Goal: Task Accomplishment & Management: Manage account settings

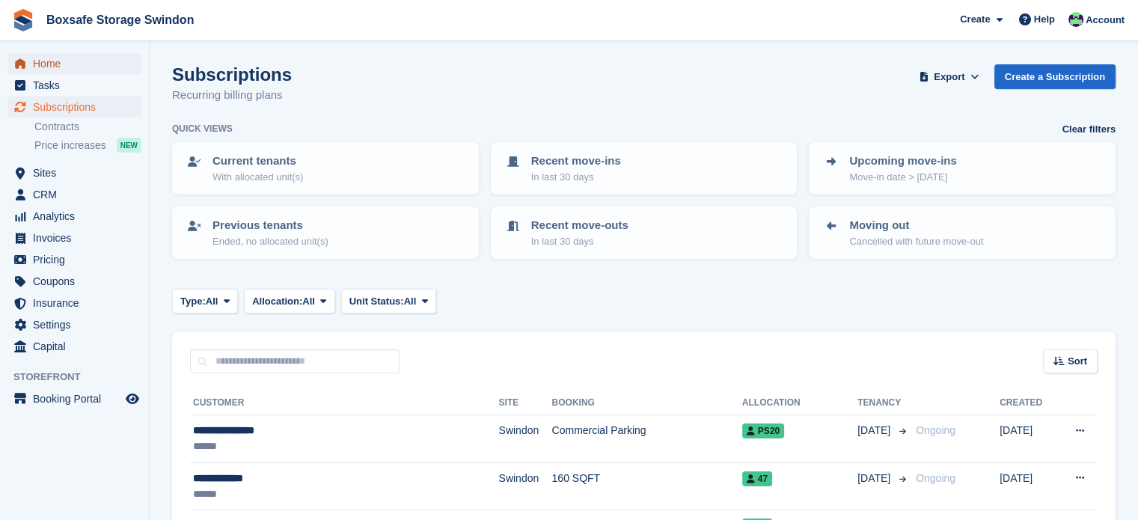
click at [89, 58] on span "Home" at bounding box center [78, 63] width 90 height 21
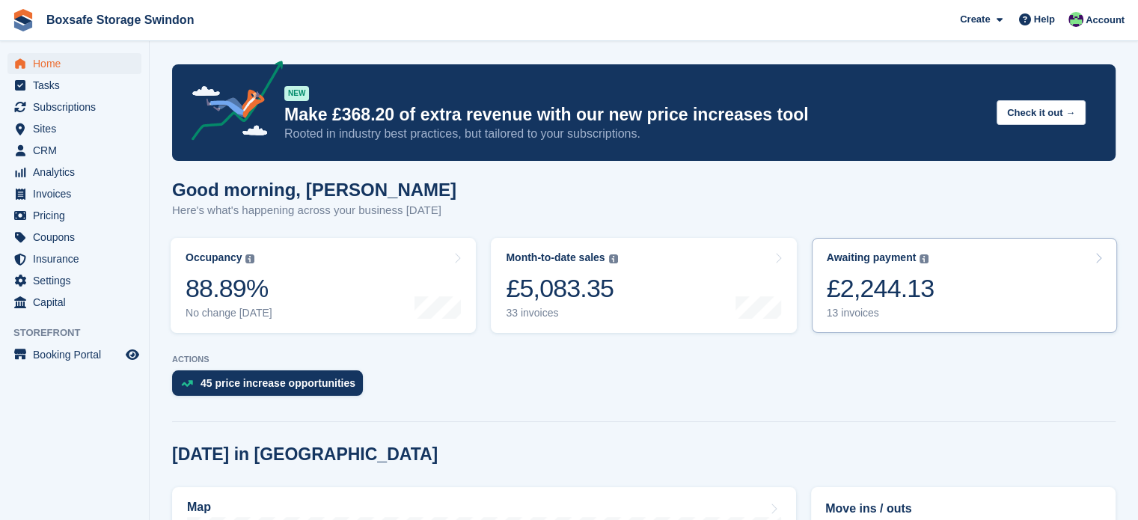
click at [963, 270] on link "Awaiting payment The total outstanding balance on all open invoices. £2,244.13 …" at bounding box center [964, 285] width 305 height 95
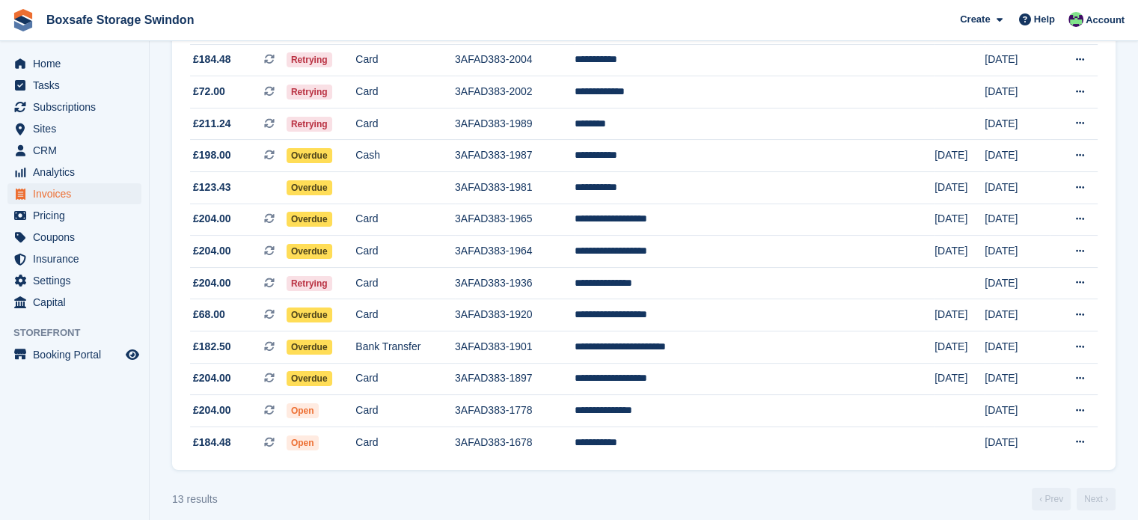
scroll to position [221, 0]
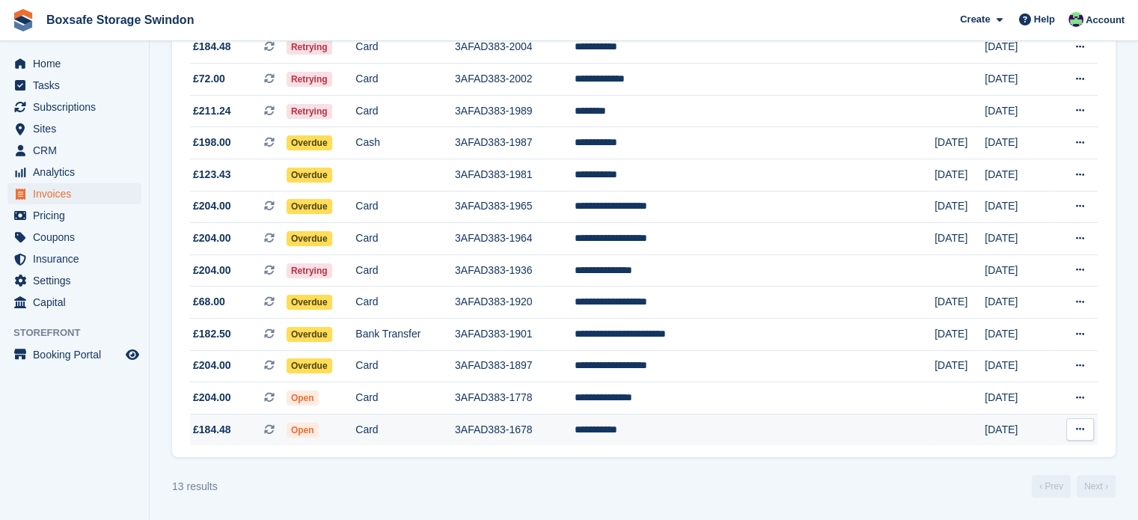
click at [701, 426] on td "**********" at bounding box center [755, 429] width 360 height 31
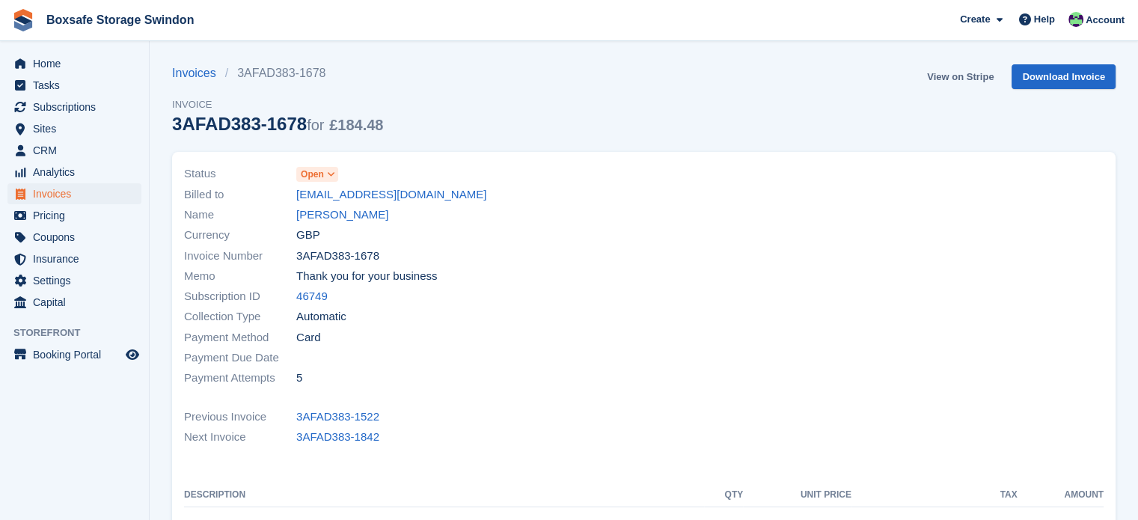
click at [970, 79] on link "View on Stripe" at bounding box center [960, 76] width 79 height 25
click at [63, 64] on span "Home" at bounding box center [78, 63] width 90 height 21
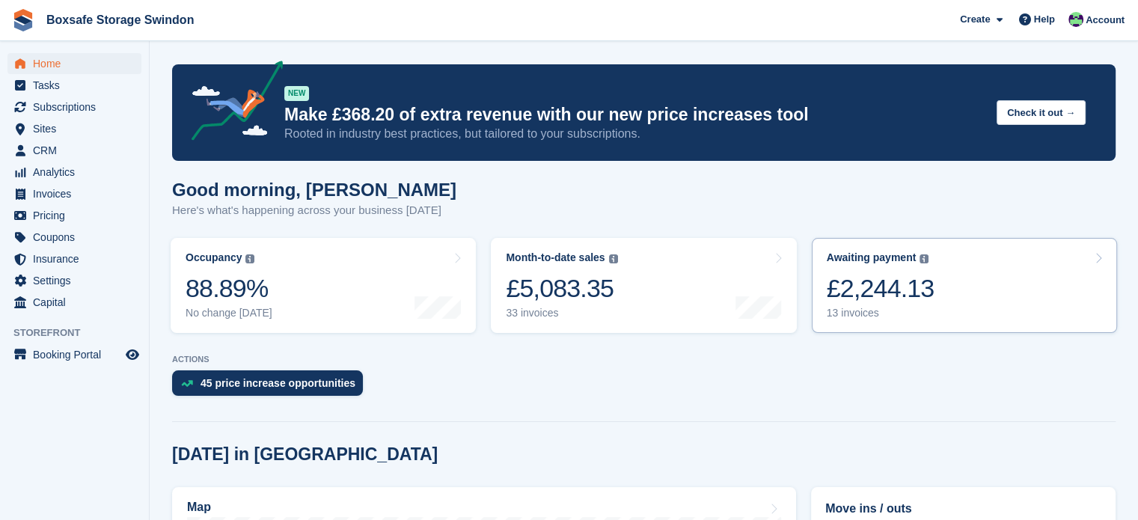
click at [992, 294] on link "Awaiting payment The total outstanding balance on all open invoices. £2,244.13 …" at bounding box center [964, 285] width 305 height 95
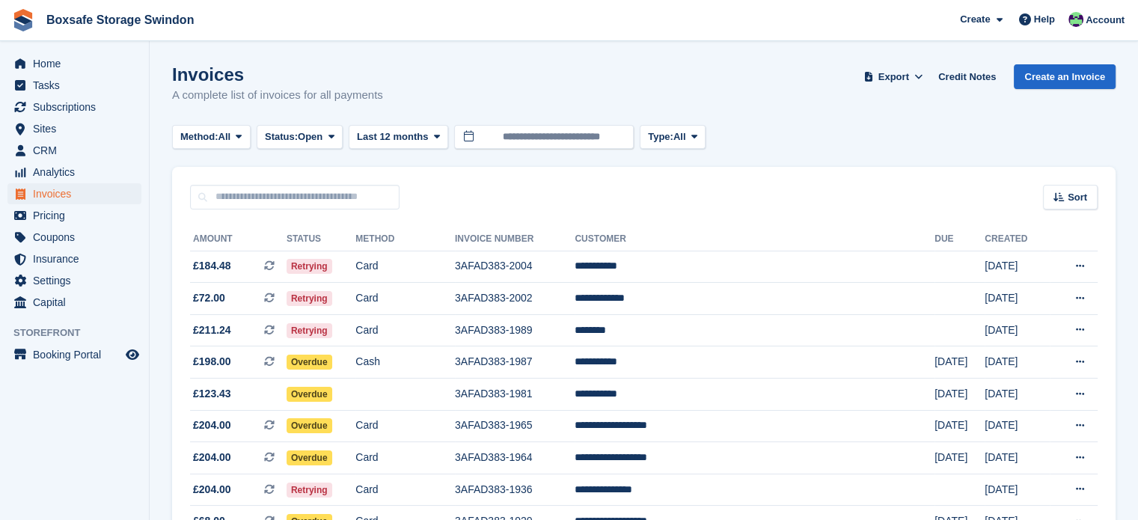
scroll to position [221, 0]
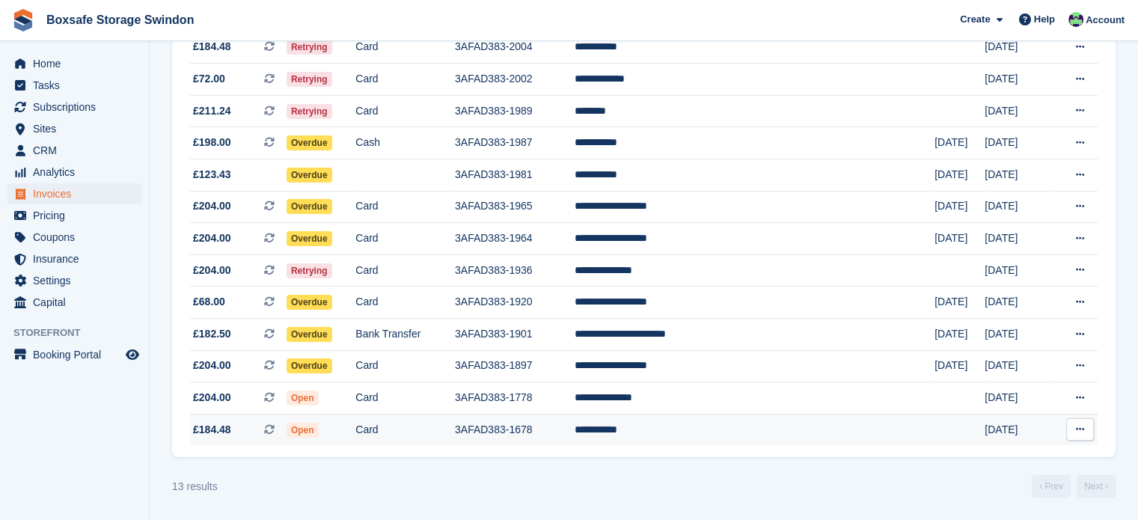
click at [455, 429] on td "Card" at bounding box center [405, 429] width 100 height 31
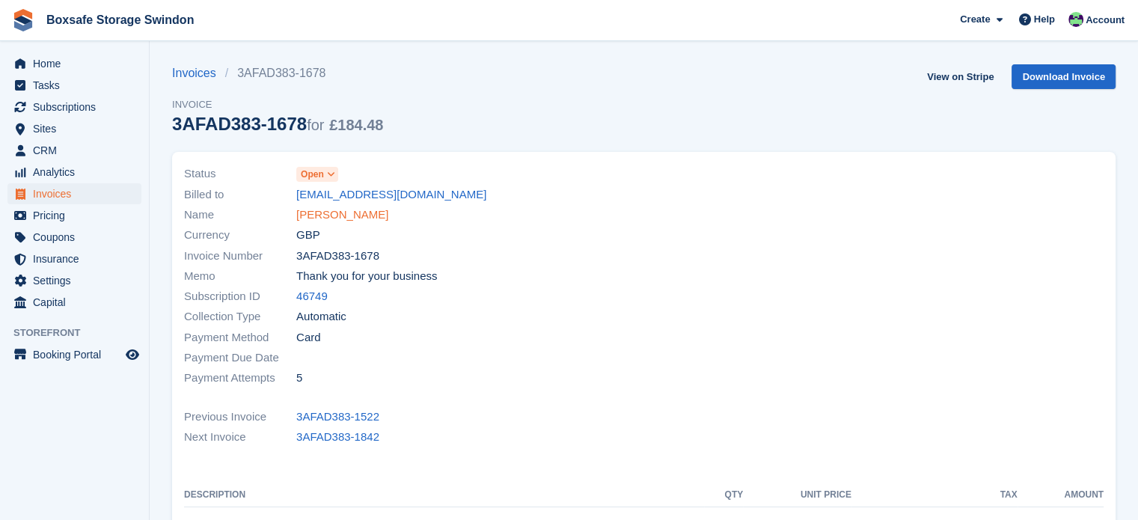
click at [331, 217] on link "Marius Moga" at bounding box center [342, 215] width 92 height 17
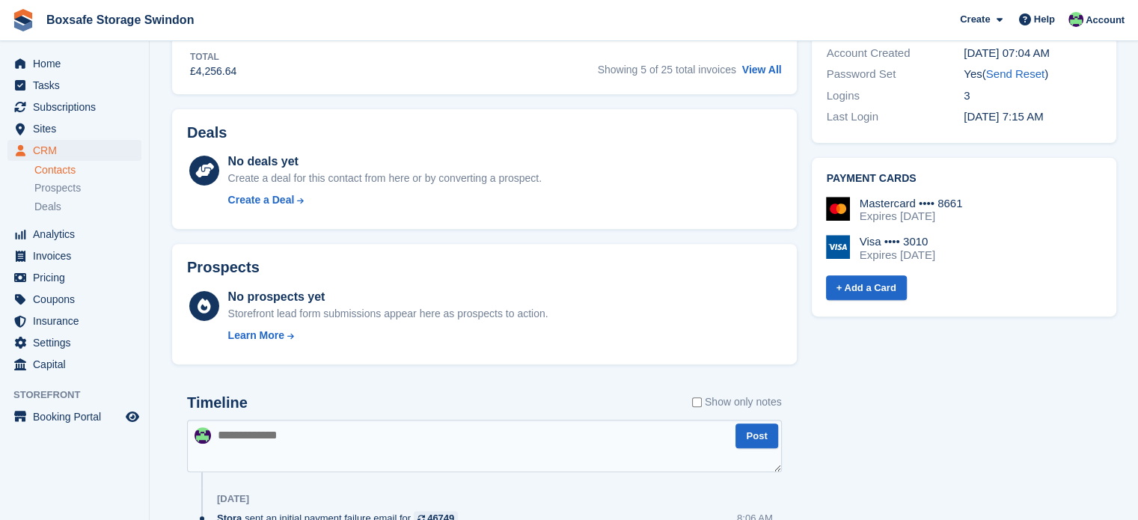
scroll to position [521, 0]
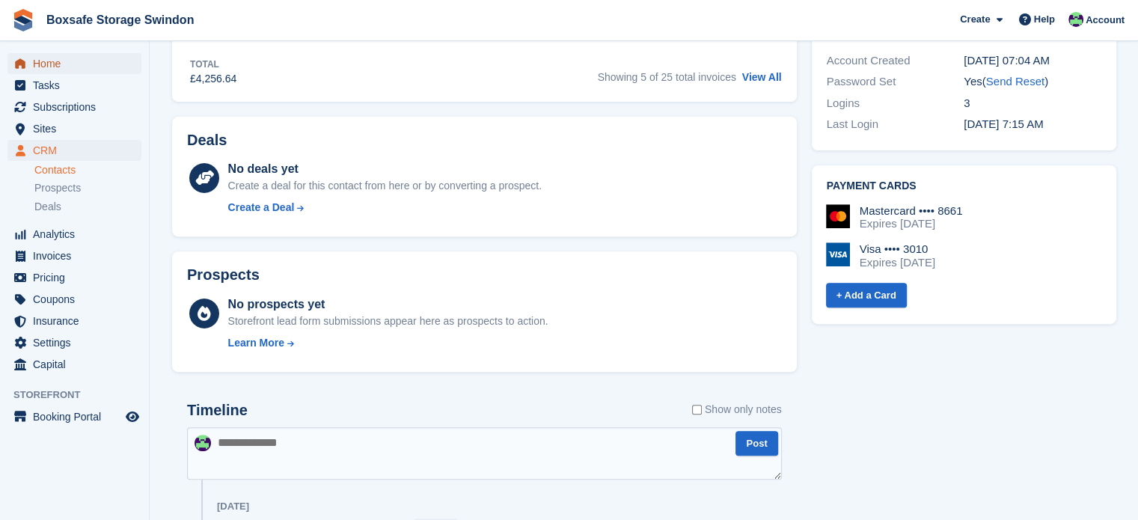
click at [70, 64] on span "Home" at bounding box center [78, 63] width 90 height 21
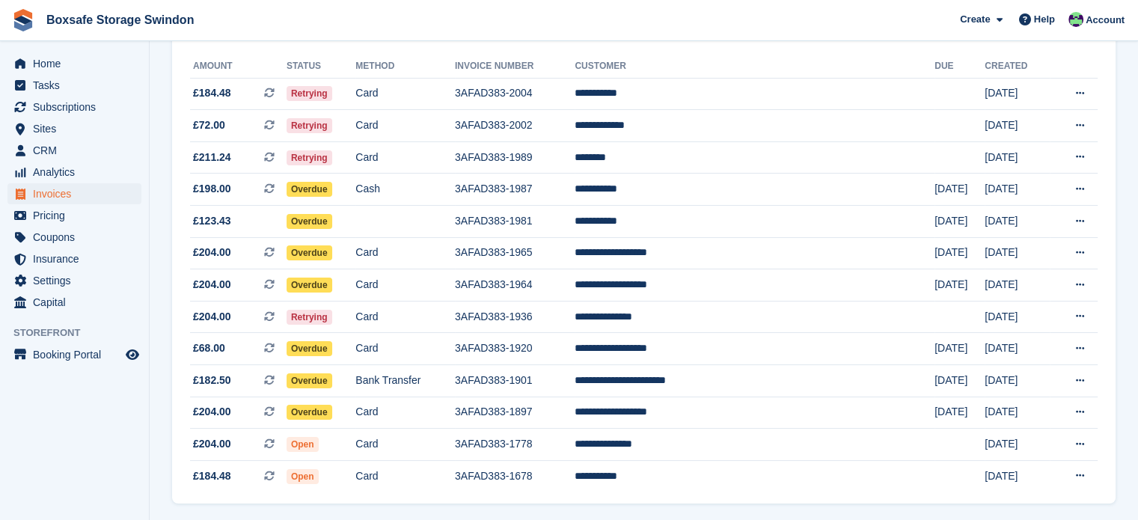
scroll to position [174, 0]
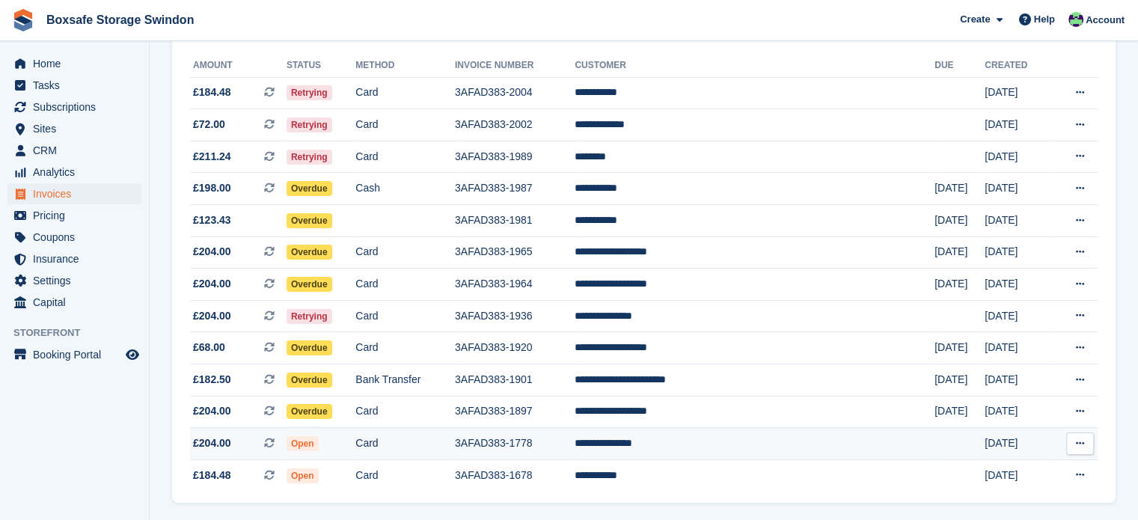
click at [754, 444] on td "**********" at bounding box center [755, 444] width 360 height 32
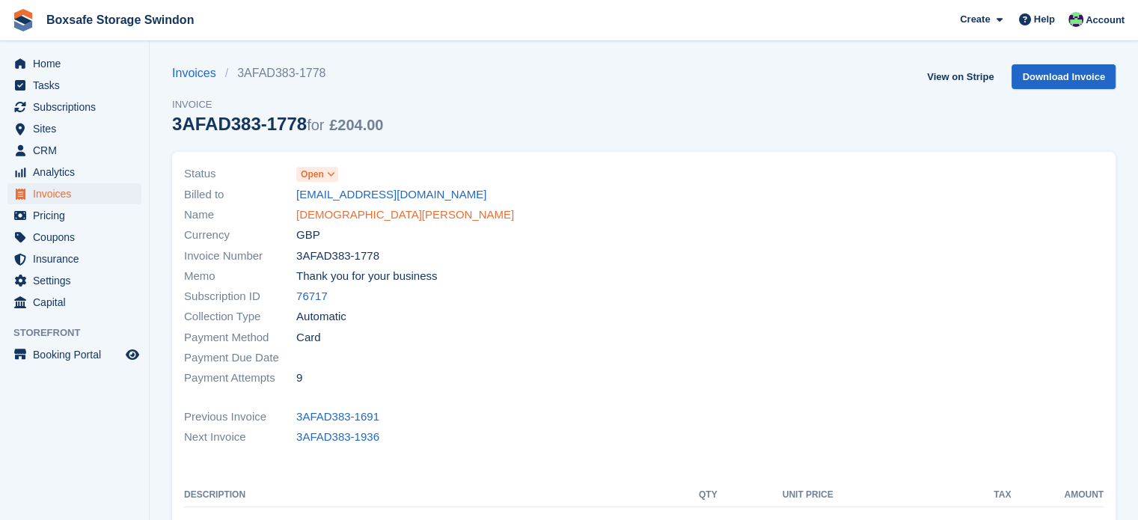
click at [344, 218] on link "Christian Okeke" at bounding box center [405, 215] width 218 height 17
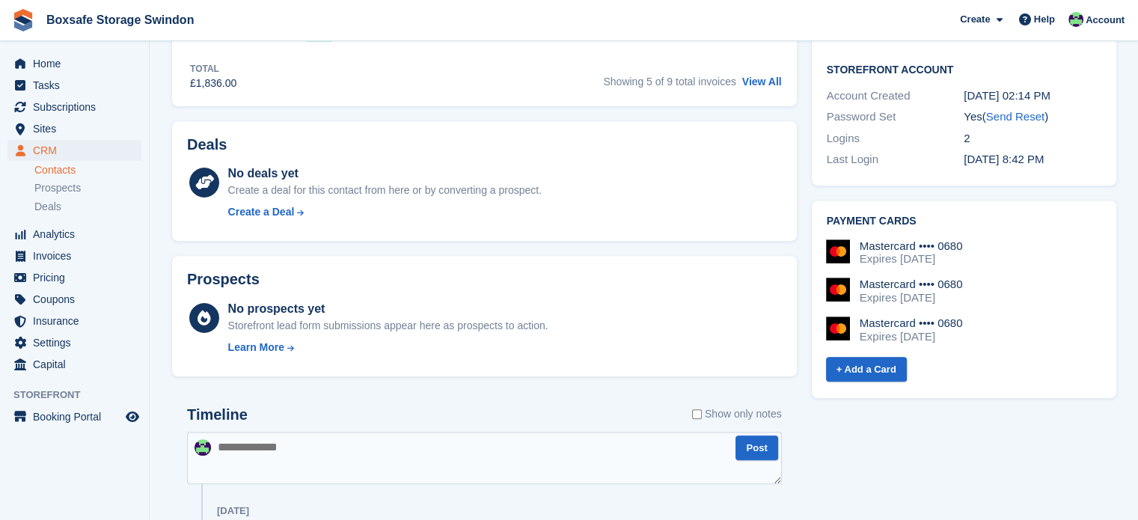
scroll to position [584, 0]
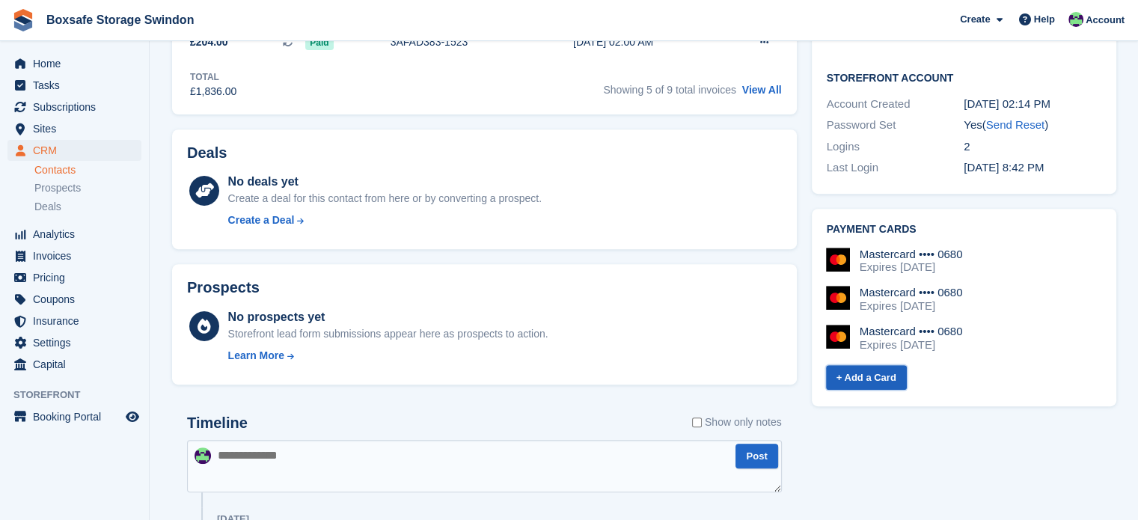
click at [860, 379] on link "+ Add a Card" at bounding box center [866, 377] width 81 height 25
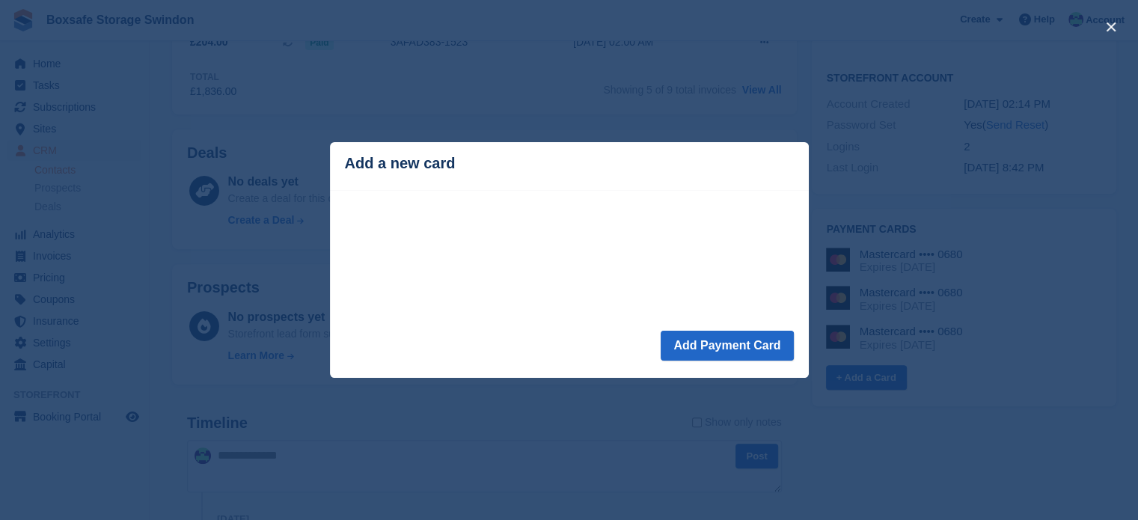
click at [460, 191] on iframe at bounding box center [569, 248] width 455 height 122
click at [473, 179] on header "Add a new card" at bounding box center [569, 166] width 479 height 48
drag, startPoint x: 1018, startPoint y: 281, endPoint x: 1109, endPoint y: 286, distance: 91.4
click at [1109, 286] on div "close" at bounding box center [569, 260] width 1138 height 520
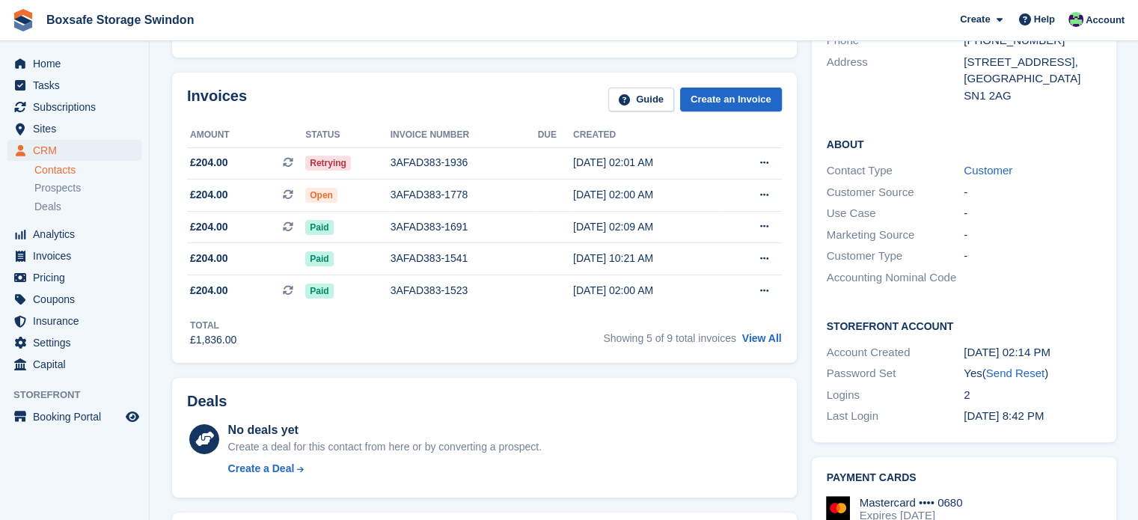
scroll to position [324, 0]
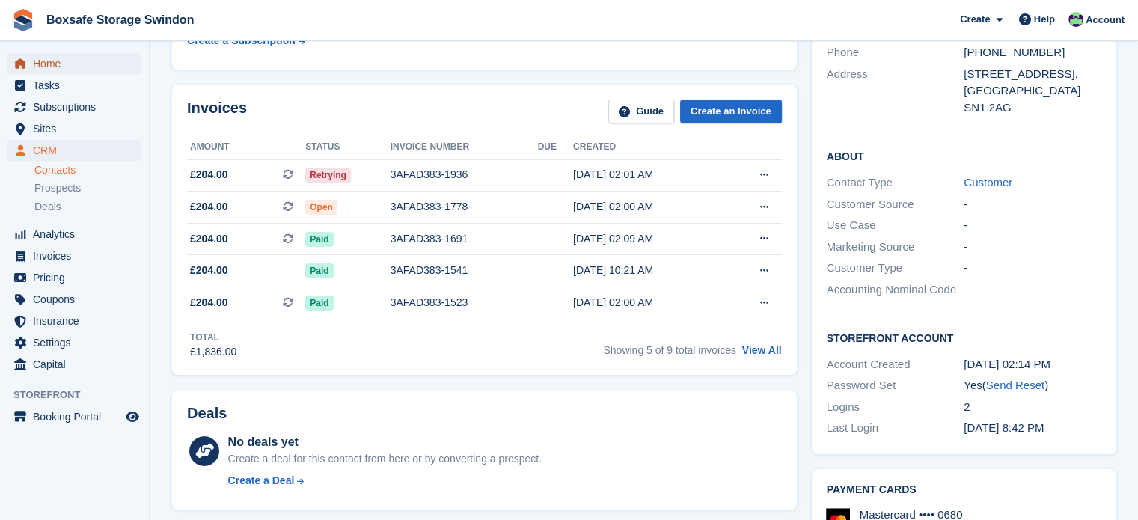
click at [75, 64] on span "Home" at bounding box center [78, 63] width 90 height 21
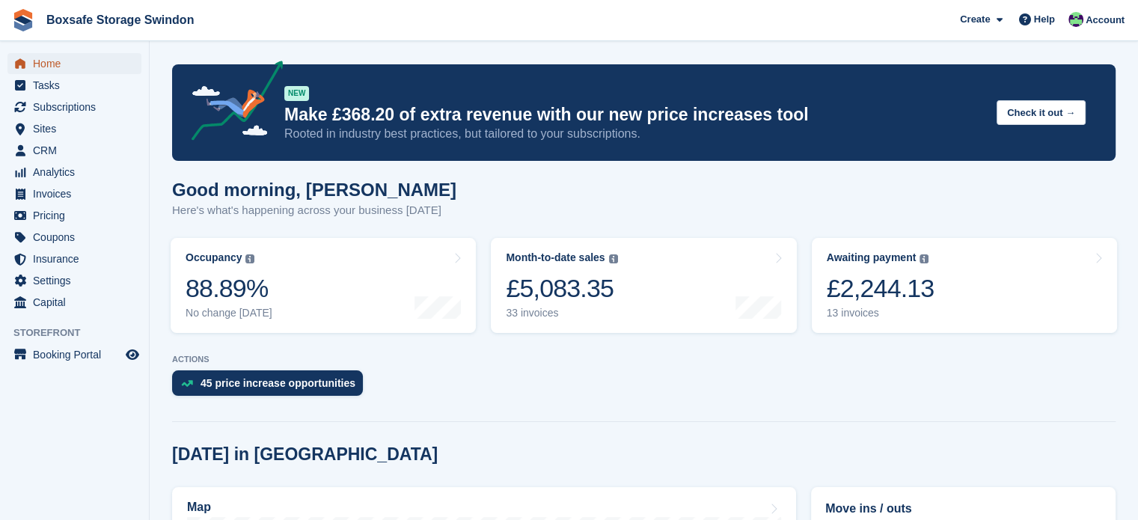
drag, startPoint x: 0, startPoint y: 0, endPoint x: 76, endPoint y: 67, distance: 101.8
click at [76, 67] on span "Home" at bounding box center [78, 63] width 90 height 21
click at [82, 107] on span "Subscriptions" at bounding box center [78, 107] width 90 height 21
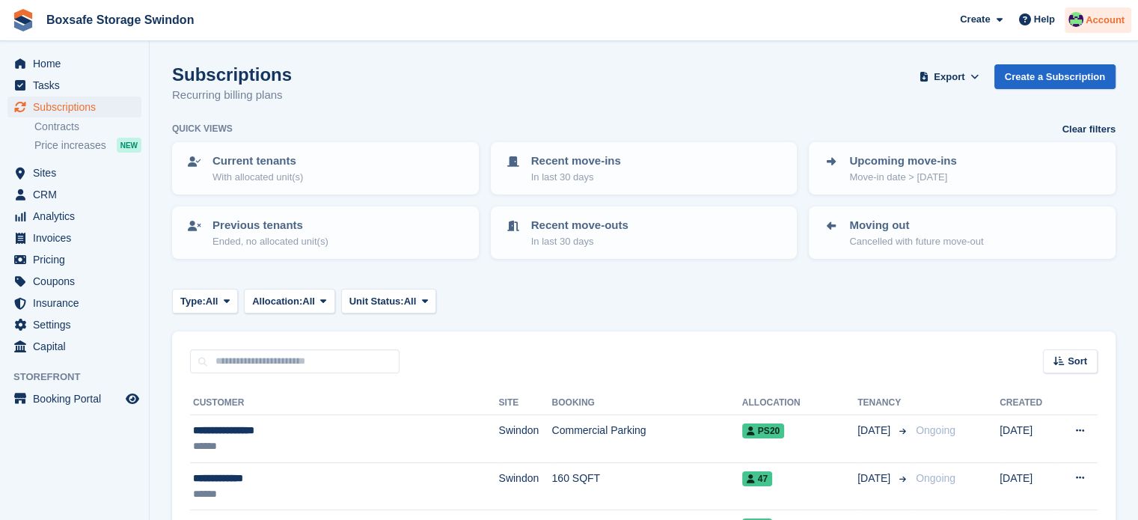
click at [1104, 17] on span "Account" at bounding box center [1105, 20] width 39 height 15
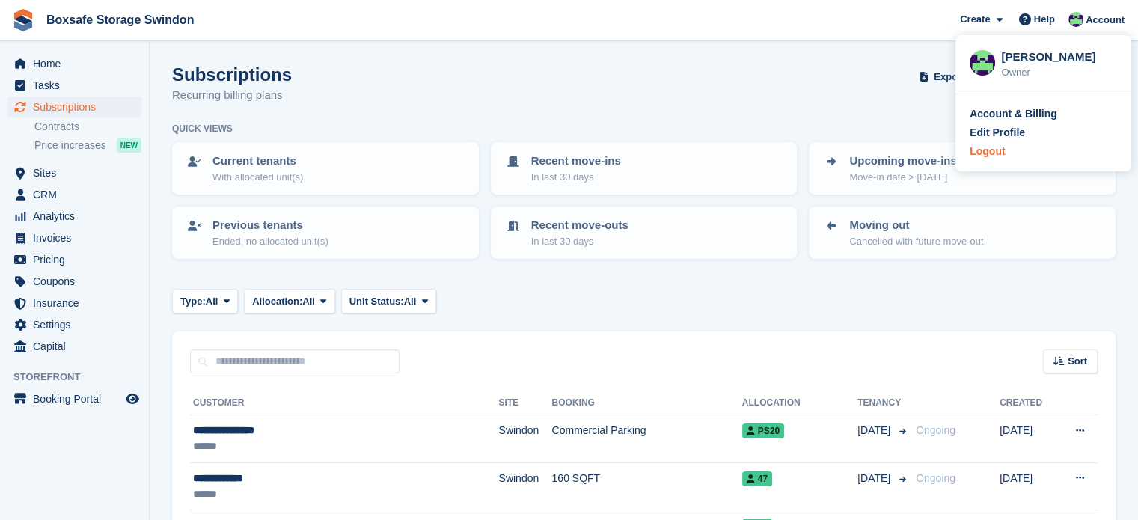
click at [1012, 158] on div "Logout" at bounding box center [1043, 152] width 147 height 16
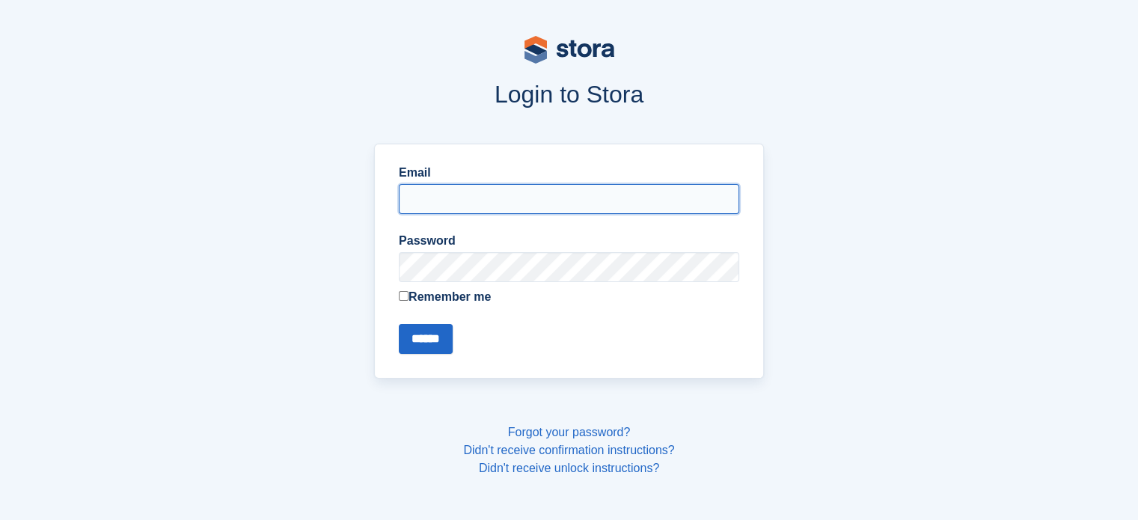
type input "**********"
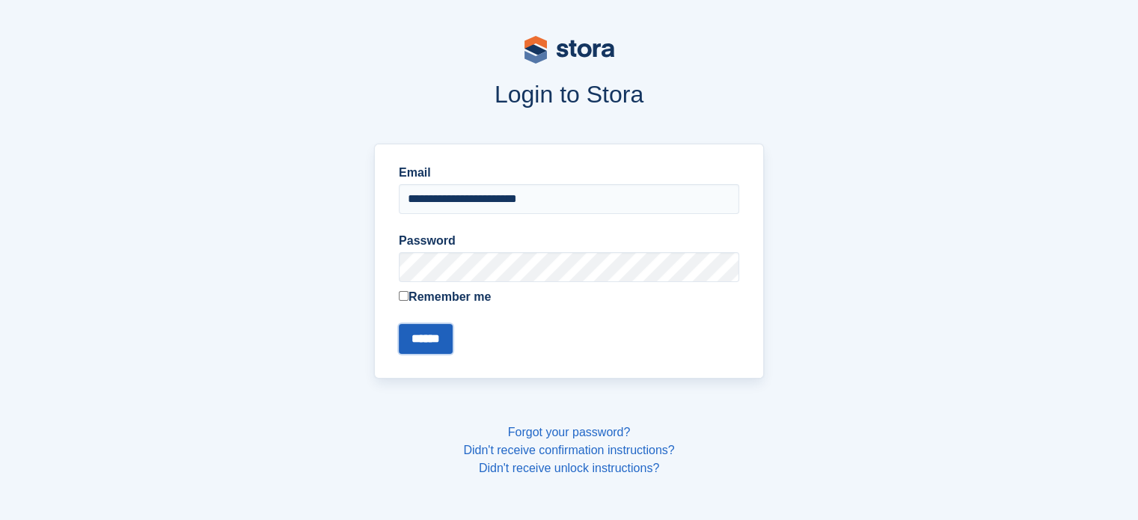
click at [421, 351] on input "******" at bounding box center [426, 339] width 54 height 30
